Goal: Task Accomplishment & Management: Use online tool/utility

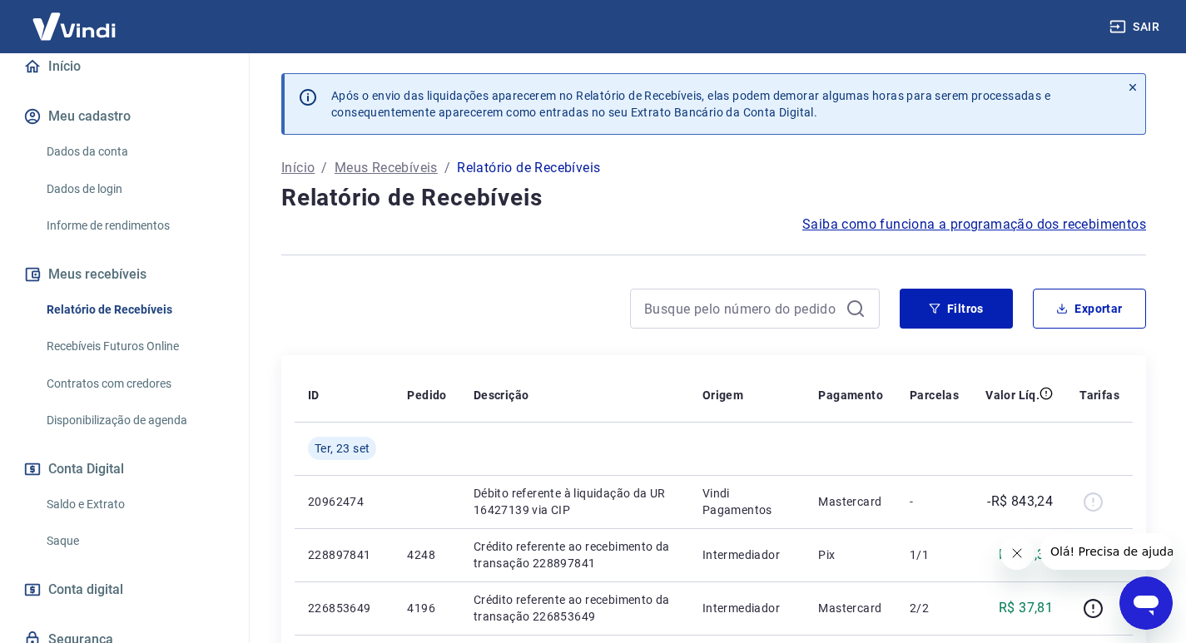
scroll to position [166, 0]
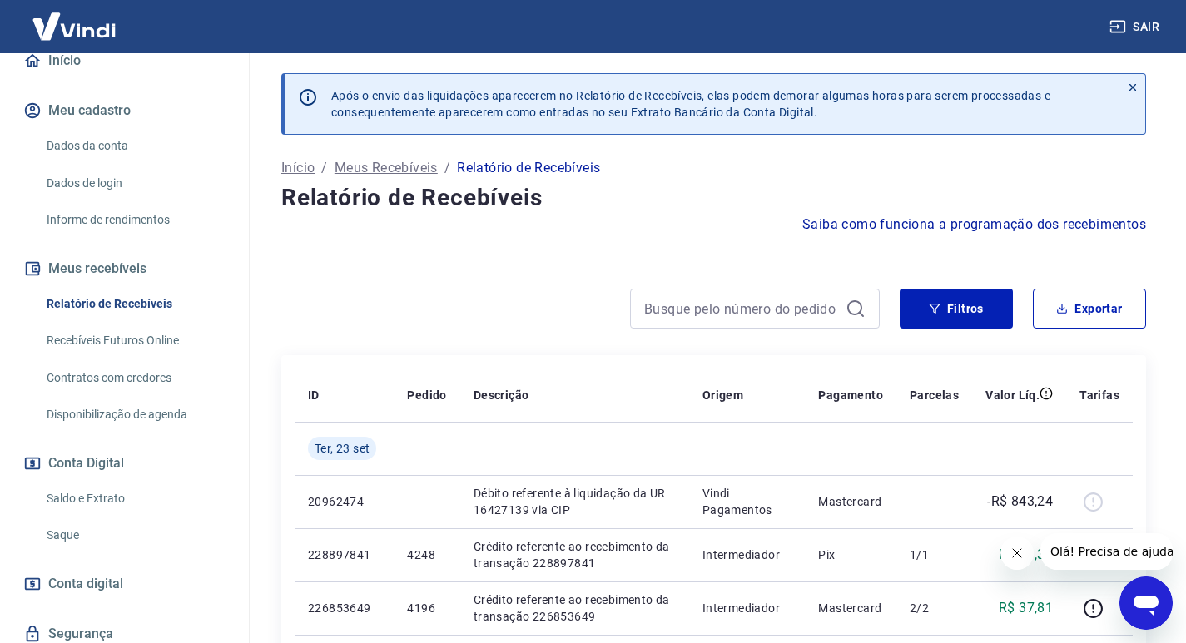
click at [119, 342] on link "Recebíveis Futuros Online" at bounding box center [134, 341] width 189 height 34
